Goal: Task Accomplishment & Management: Manage account settings

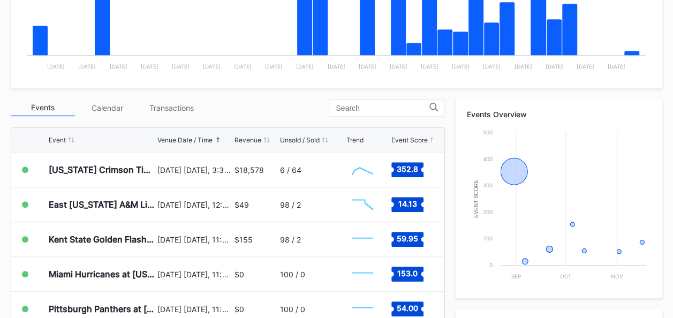
scroll to position [291, 0]
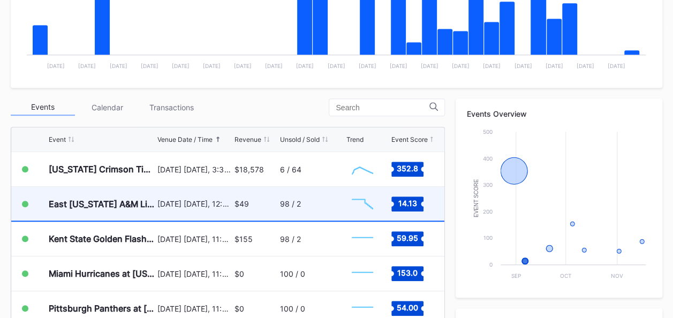
click at [301, 206] on div "98 / 2" at bounding box center [312, 204] width 64 height 34
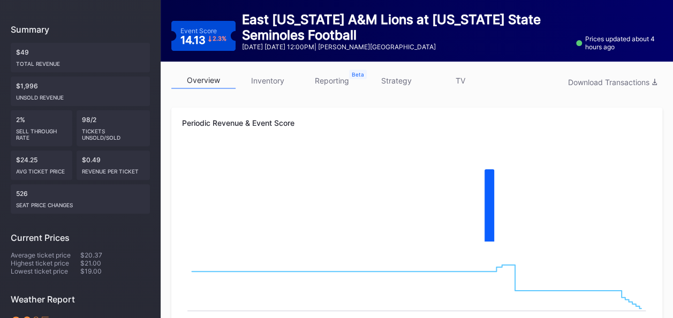
scroll to position [60, 0]
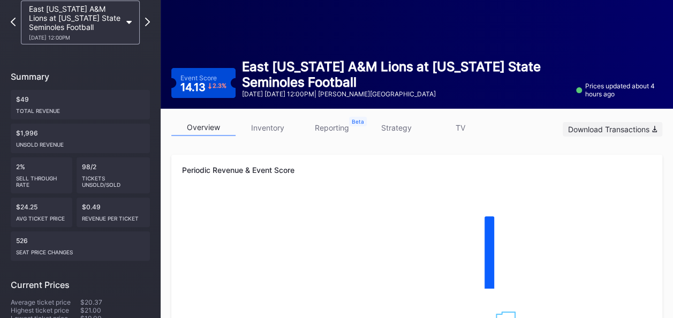
click at [620, 128] on div "Download Transactions" at bounding box center [612, 129] width 89 height 9
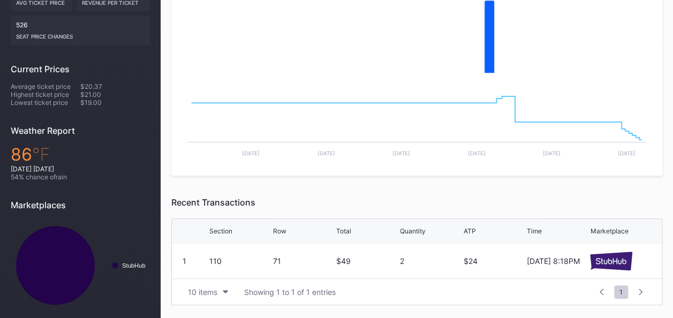
scroll to position [112, 0]
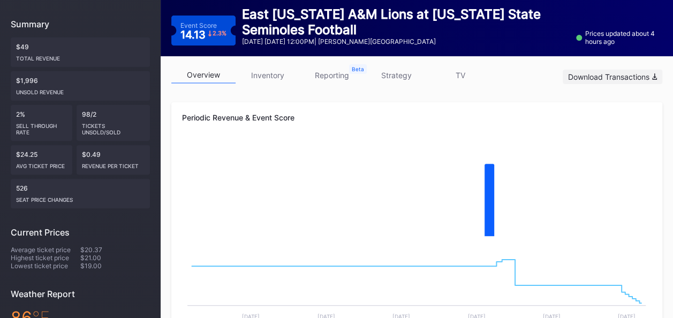
click at [601, 78] on div "Download Transactions" at bounding box center [612, 76] width 89 height 9
drag, startPoint x: 623, startPoint y: 118, endPoint x: 632, endPoint y: 119, distance: 9.2
click at [624, 118] on div "Periodic Revenue & Event Score" at bounding box center [416, 117] width 469 height 9
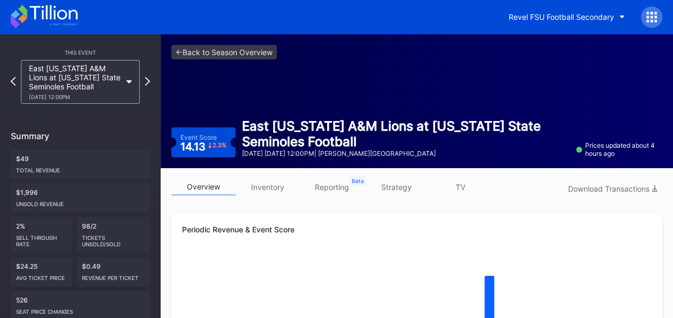
scroll to position [0, 0]
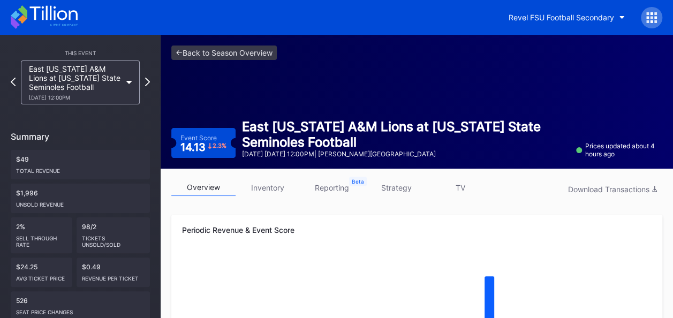
click at [272, 186] on link "inventory" at bounding box center [268, 187] width 64 height 17
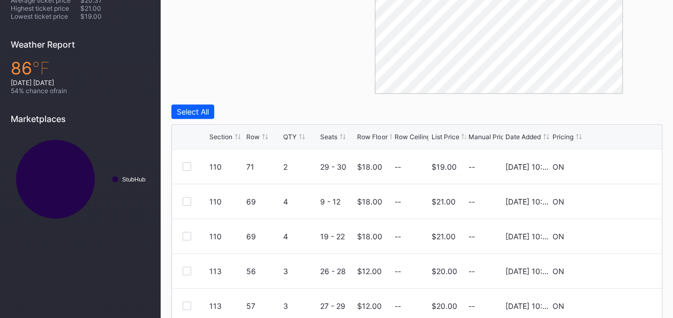
scroll to position [370, 0]
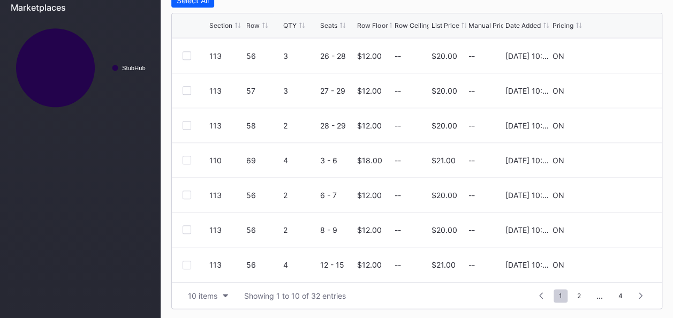
scroll to position [0, 0]
click at [205, 1] on div "Select All" at bounding box center [193, 0] width 32 height 9
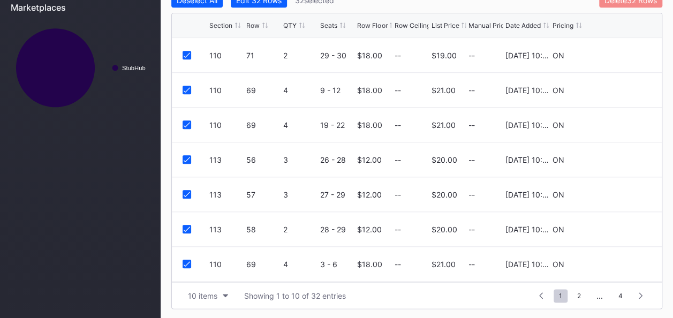
click at [615, 3] on div "Delete 32 Rows" at bounding box center [630, 0] width 52 height 9
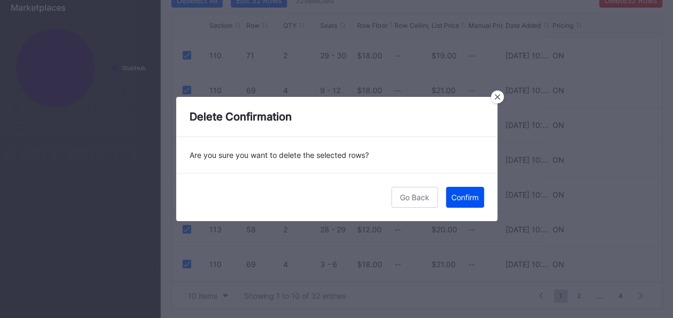
click at [466, 199] on div "Confirm" at bounding box center [464, 197] width 27 height 9
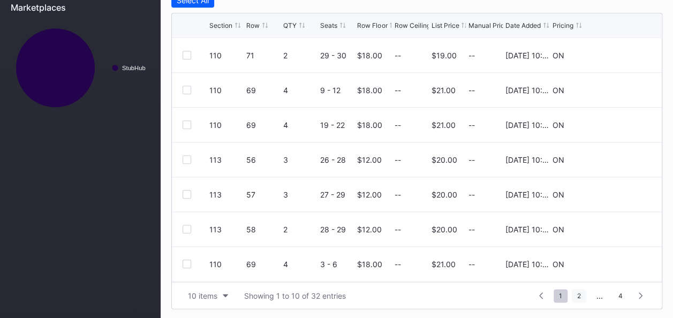
click at [579, 296] on span "2" at bounding box center [579, 295] width 14 height 13
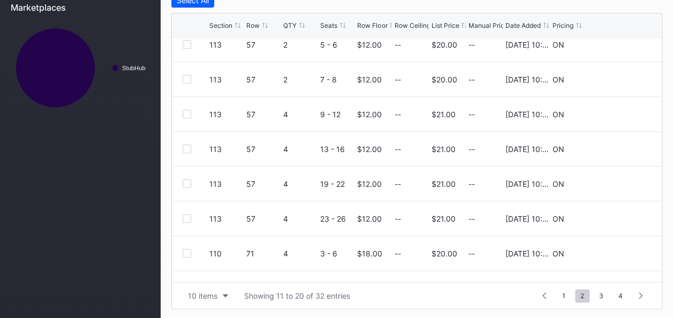
scroll to position [104, 0]
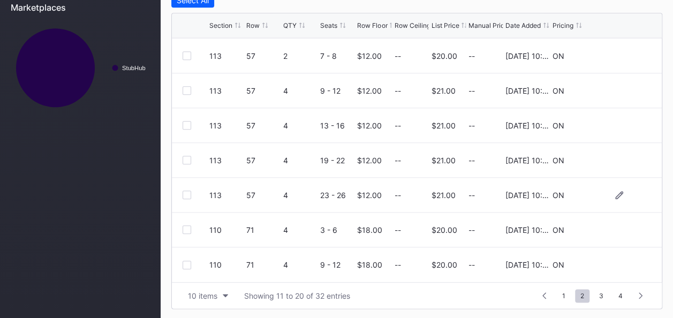
click at [185, 194] on div at bounding box center [187, 195] width 9 height 9
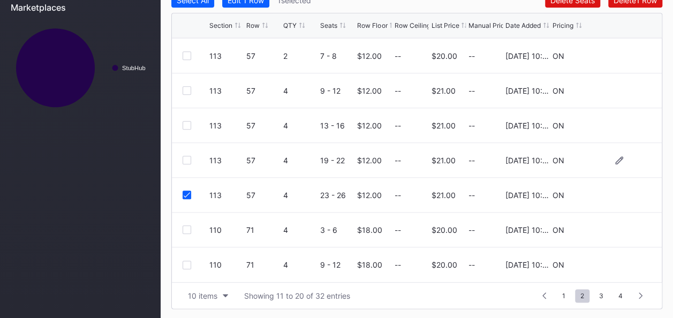
click at [187, 158] on div at bounding box center [187, 160] width 9 height 9
click at [188, 124] on div at bounding box center [187, 125] width 9 height 9
click at [185, 90] on div at bounding box center [187, 90] width 9 height 9
click at [185, 55] on div at bounding box center [187, 55] width 9 height 9
click at [600, 294] on span "3" at bounding box center [601, 295] width 15 height 13
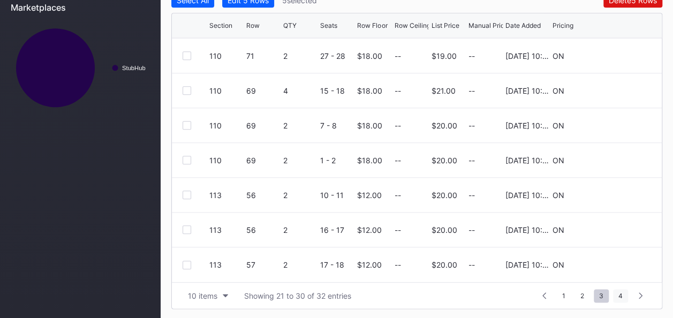
click at [619, 293] on span "4" at bounding box center [620, 295] width 15 height 13
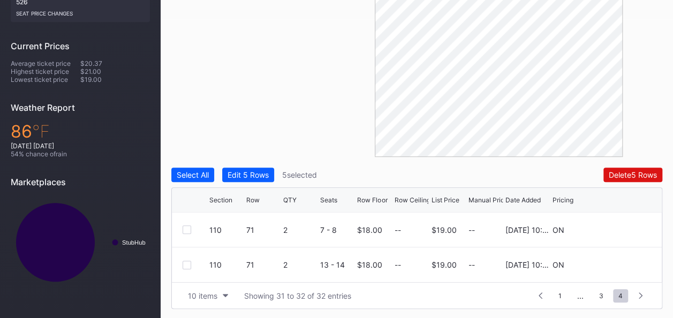
scroll to position [0, 0]
click at [563, 290] on span "1" at bounding box center [560, 295] width 14 height 13
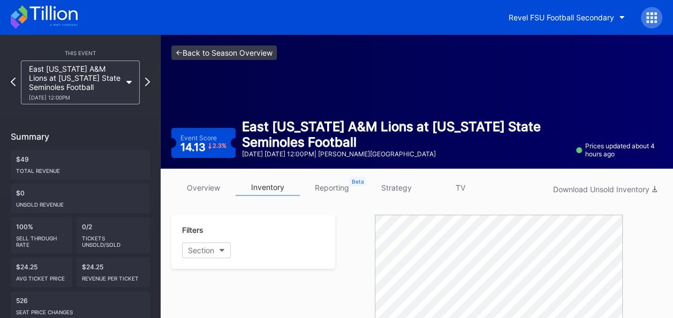
click at [196, 48] on link "<- Back to Season Overview" at bounding box center [223, 53] width 105 height 14
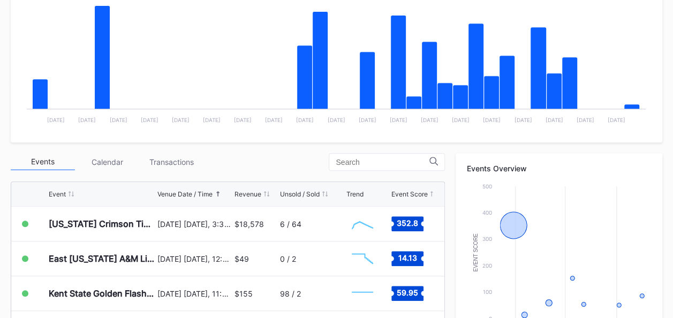
scroll to position [241, 0]
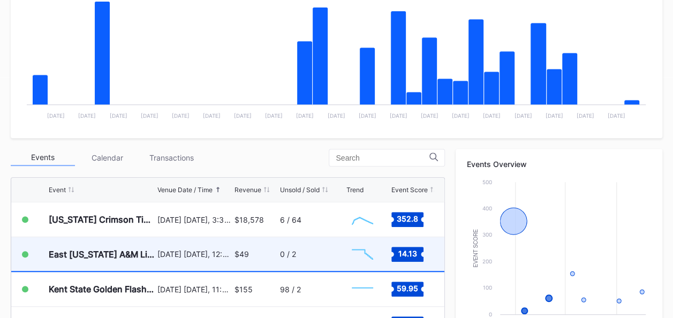
click at [247, 246] on div "$49" at bounding box center [255, 254] width 42 height 34
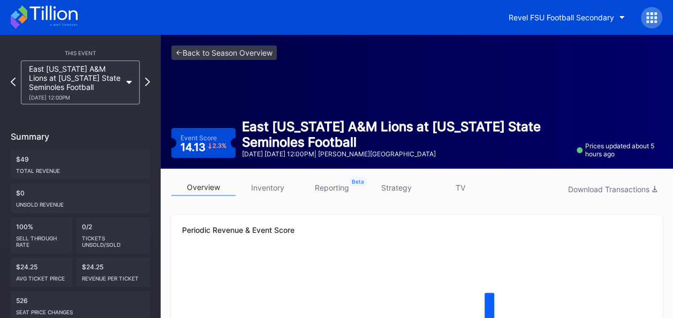
click at [272, 187] on link "inventory" at bounding box center [268, 187] width 64 height 17
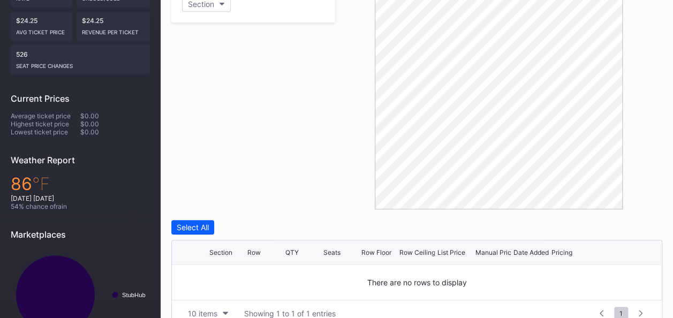
scroll to position [276, 0]
